Goal: Task Accomplishment & Management: Use online tool/utility

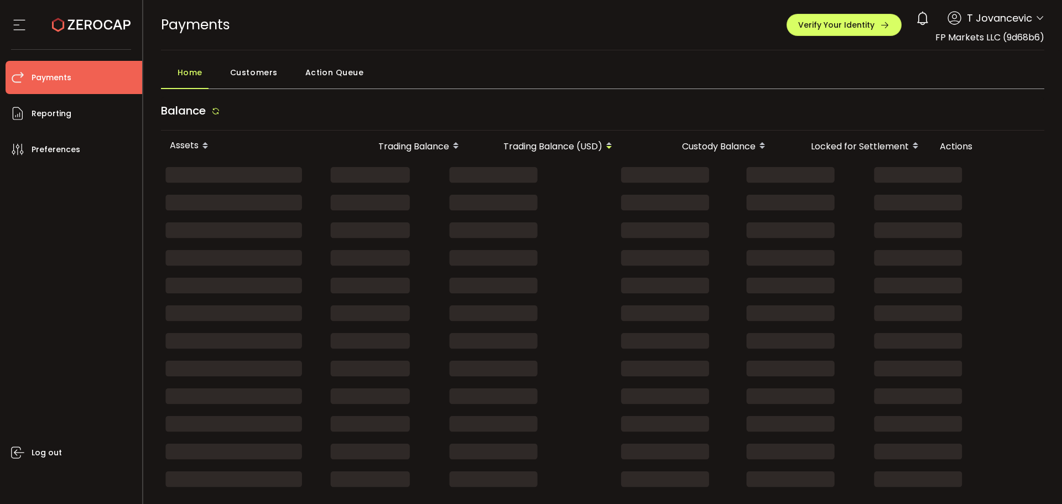
click at [324, 74] on span "Action Queue" at bounding box center [334, 72] width 59 height 22
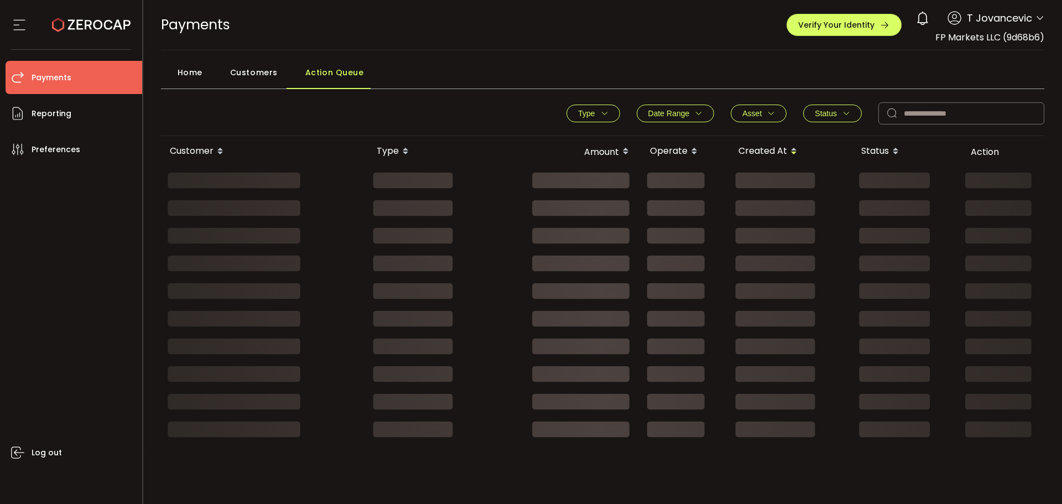
click at [255, 74] on span "Customers" at bounding box center [254, 72] width 48 height 22
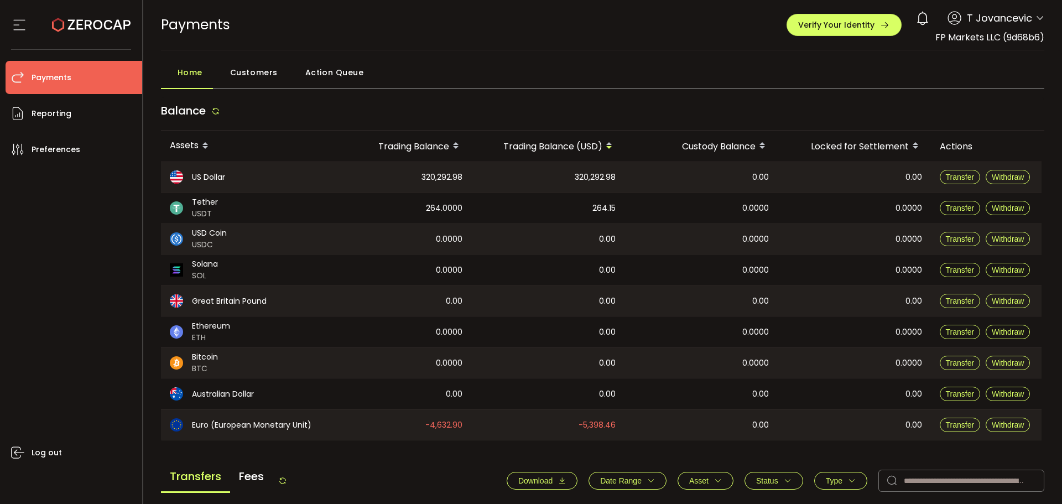
click at [333, 78] on span "Action Queue" at bounding box center [334, 72] width 59 height 22
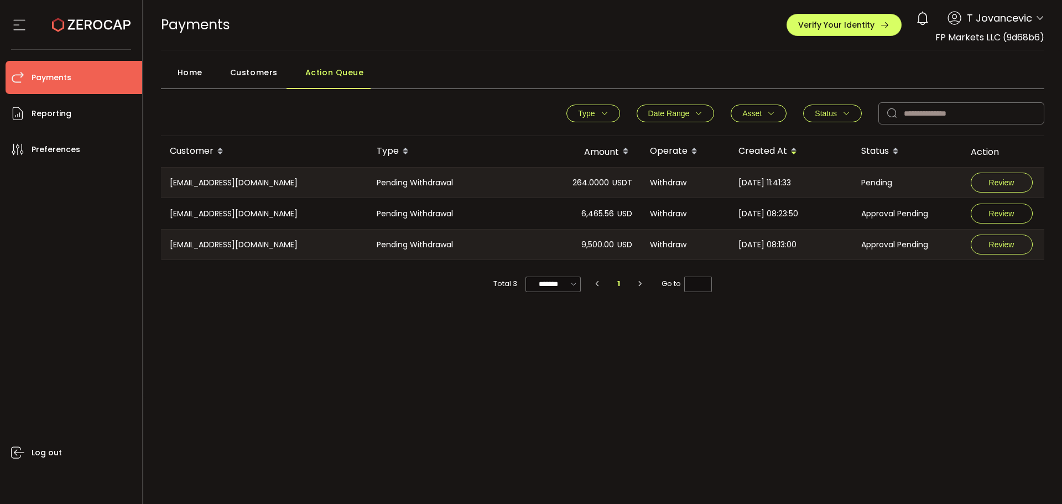
click at [527, 108] on div "Type Pending Deposit Pending Withdrawal Frozen Deposit Frozen Withdrawal Clear …" at bounding box center [603, 116] width 884 height 39
click at [543, 215] on div "6,465.56 USD" at bounding box center [566, 213] width 151 height 31
click at [980, 215] on button "Review" at bounding box center [1002, 214] width 62 height 20
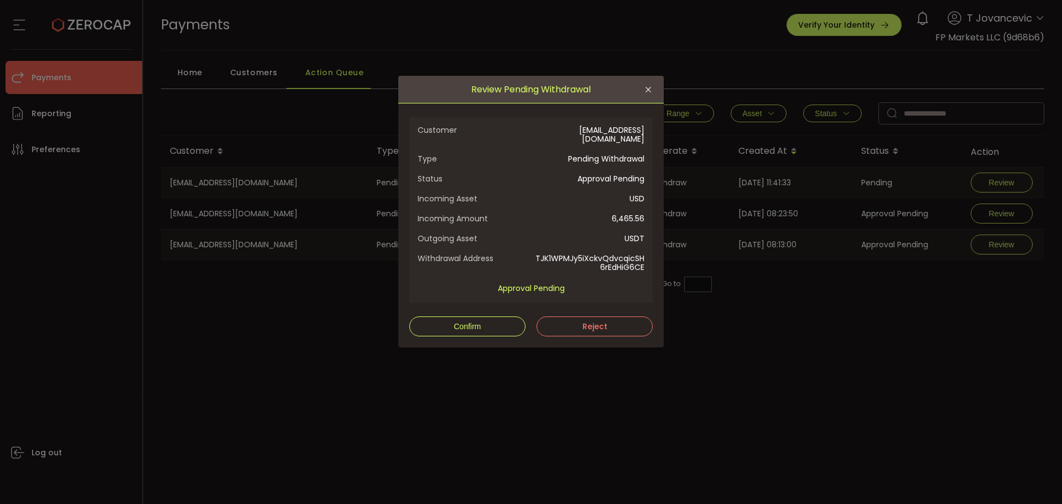
click at [507, 133] on span "Customer" at bounding box center [474, 135] width 113 height 18
click at [479, 322] on span "Confirm" at bounding box center [467, 326] width 27 height 9
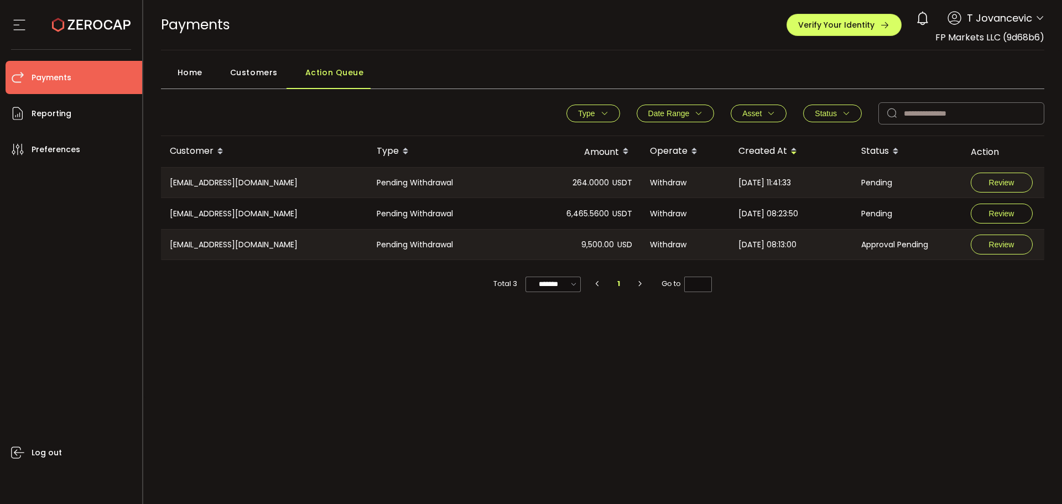
click at [671, 243] on span "Withdraw" at bounding box center [668, 245] width 37 height 13
click at [548, 251] on div "9,500.00 USD" at bounding box center [566, 245] width 151 height 30
click at [998, 252] on button "Review" at bounding box center [1002, 245] width 62 height 20
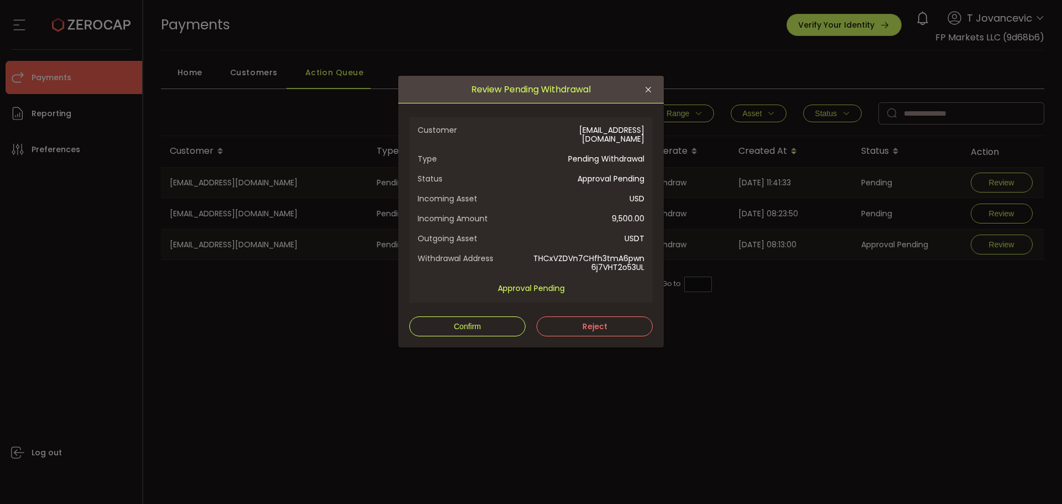
click at [609, 45] on div "Review Pending Withdrawal Customer [EMAIL_ADDRESS][DOMAIN_NAME] Type Pending Wi…" at bounding box center [531, 252] width 1062 height 504
click at [480, 327] on span "Confirm" at bounding box center [467, 326] width 27 height 9
